Goal: Register for event/course

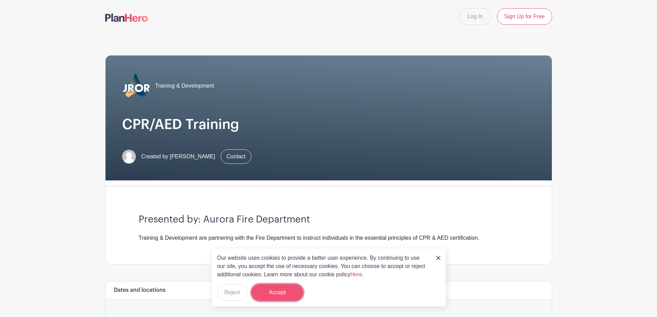
click at [293, 297] on button "Accept" at bounding box center [277, 292] width 52 height 17
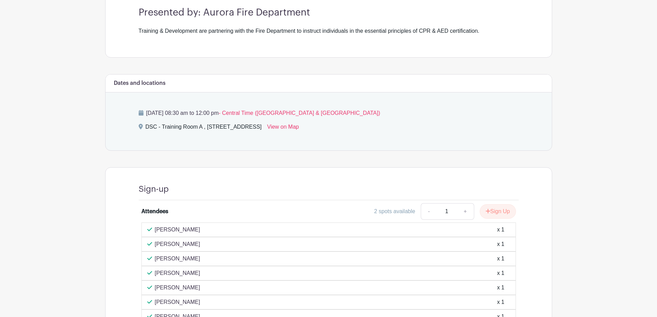
scroll to position [103, 0]
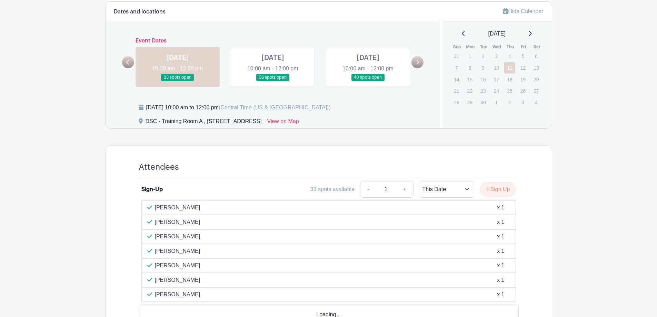
scroll to position [207, 0]
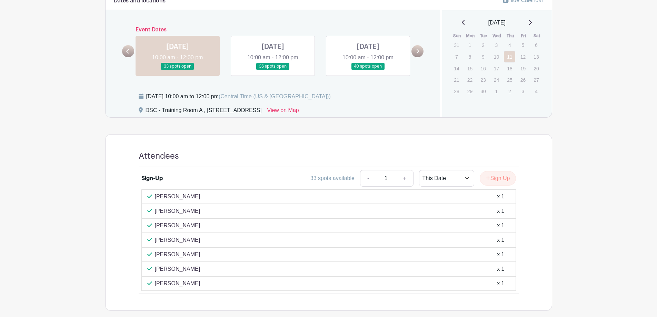
click at [273, 70] on link at bounding box center [273, 70] width 0 height 0
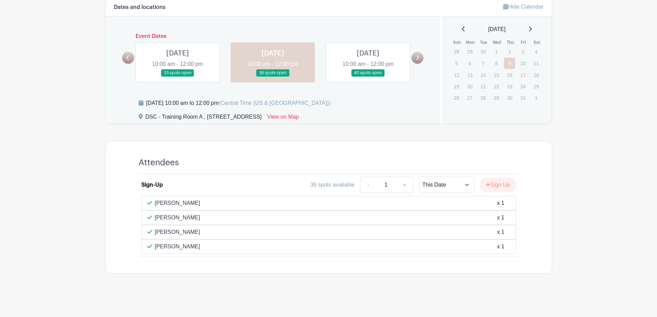
scroll to position [200, 0]
click at [368, 77] on link at bounding box center [368, 77] width 0 height 0
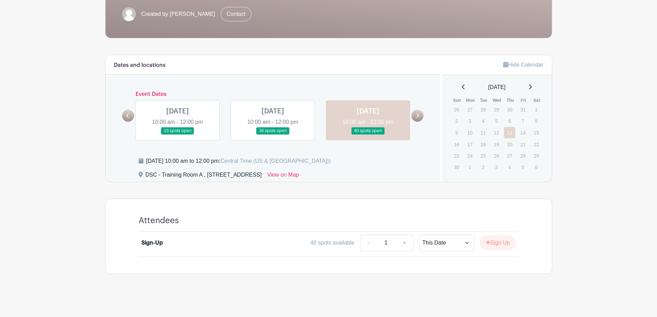
drag, startPoint x: 169, startPoint y: 116, endPoint x: 150, endPoint y: 117, distance: 19.0
click at [178, 135] on link at bounding box center [178, 135] width 0 height 0
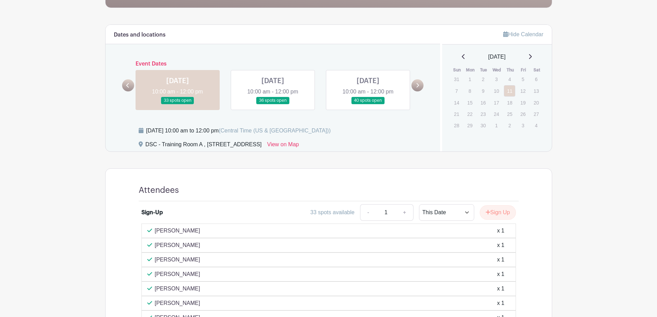
scroll to position [209, 0]
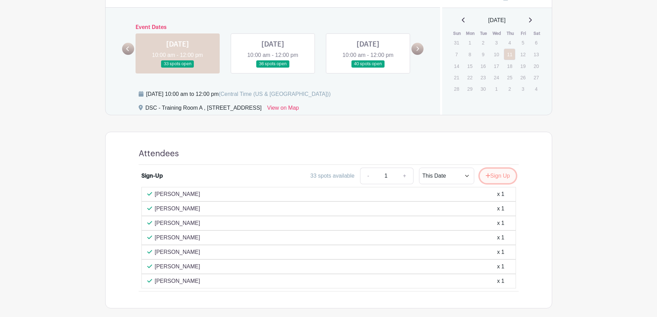
click at [506, 177] on button "Sign Up" at bounding box center [498, 176] width 36 height 14
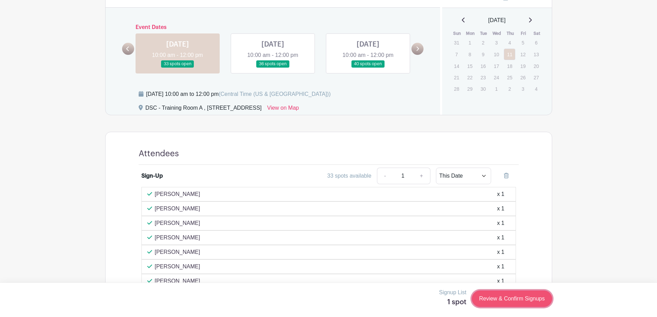
click at [502, 298] on link "Review & Confirm Signups" at bounding box center [512, 298] width 80 height 17
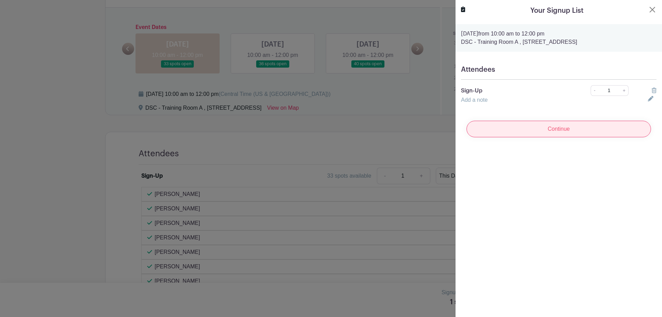
click at [530, 131] on input "Continue" at bounding box center [559, 129] width 185 height 17
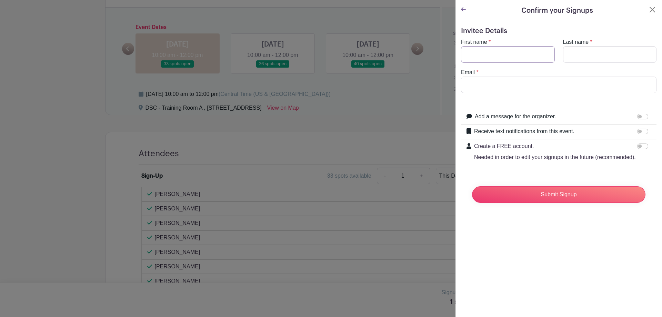
click at [519, 52] on input "First name" at bounding box center [508, 54] width 94 height 17
type input "Priscilla"
type input "Orozco"
type input "orozcop@aurora.il.us"
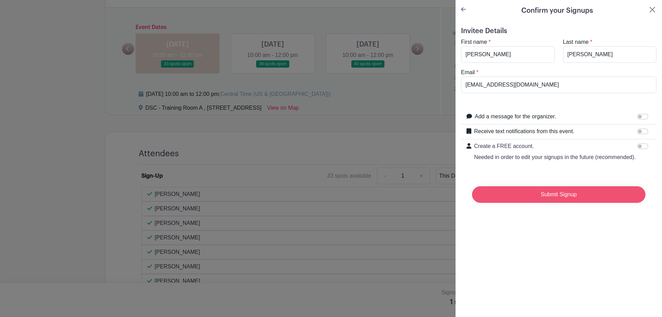
click at [559, 203] on input "Submit Signup" at bounding box center [558, 194] width 173 height 17
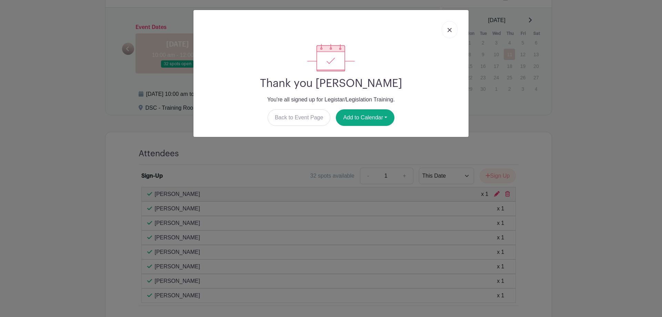
click at [450, 27] on link at bounding box center [450, 29] width 16 height 17
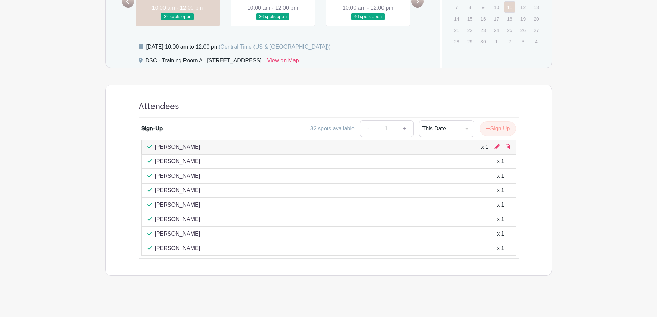
scroll to position [258, 0]
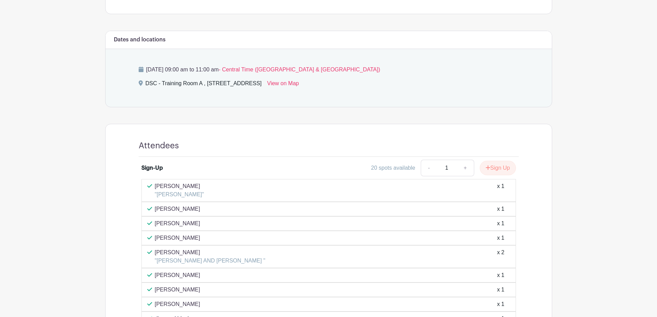
scroll to position [270, 0]
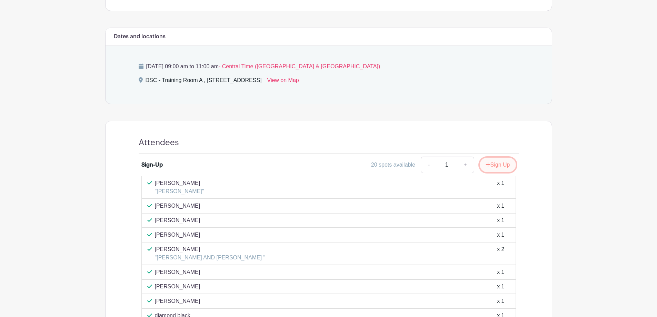
click at [494, 165] on button "Sign Up" at bounding box center [498, 165] width 36 height 14
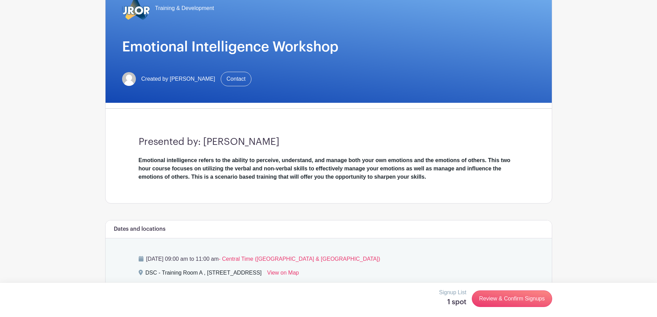
scroll to position [147, 0]
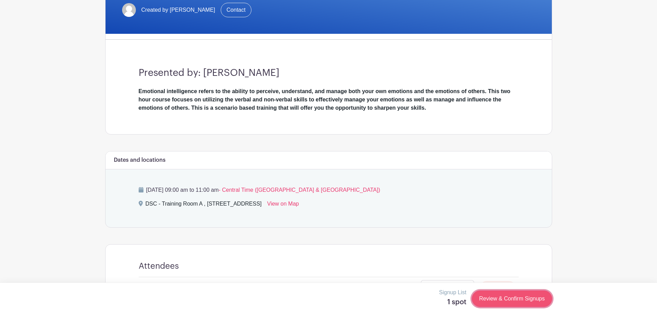
click at [517, 298] on link "Review & Confirm Signups" at bounding box center [512, 298] width 80 height 17
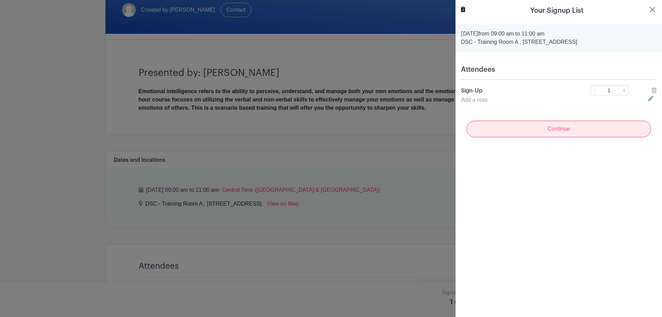
click at [528, 123] on input "Continue" at bounding box center [559, 129] width 185 height 17
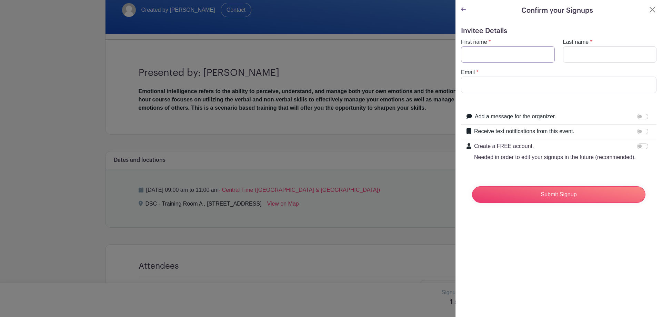
click at [492, 53] on input "First name" at bounding box center [508, 54] width 94 height 17
type input "Priscilla"
type input "Orozco"
type input "orozcop@aurora.il.us"
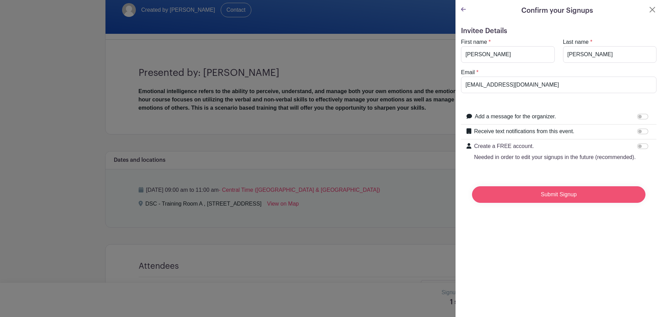
click at [534, 203] on input "Submit Signup" at bounding box center [558, 194] width 173 height 17
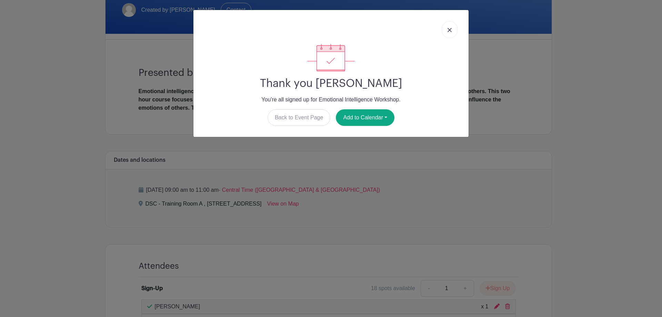
click at [449, 30] on img at bounding box center [450, 30] width 4 height 4
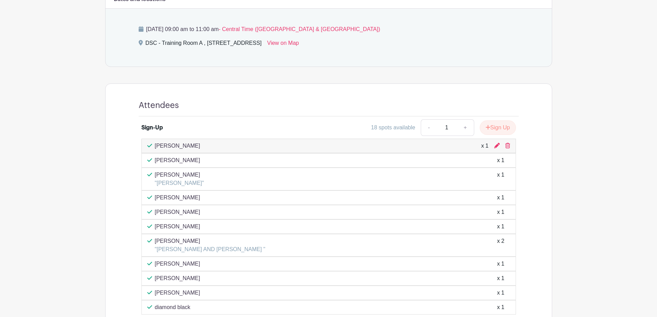
scroll to position [368, 0]
